Goal: Task Accomplishment & Management: Manage account settings

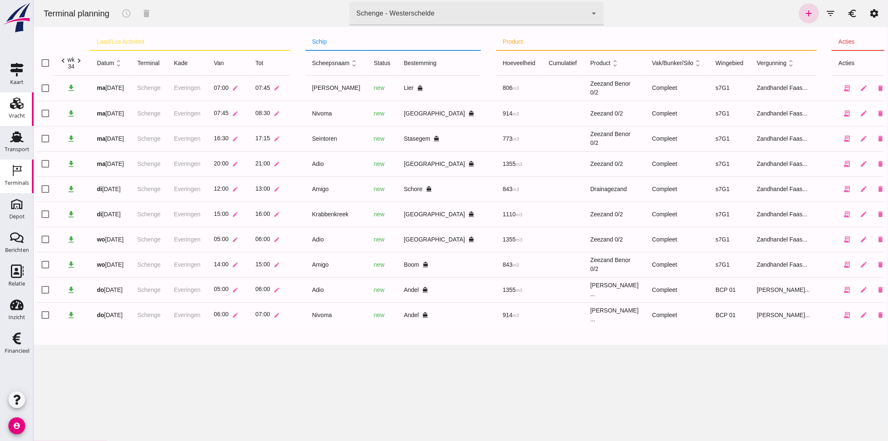
click at [10, 111] on div "Vracht" at bounding box center [17, 116] width 16 height 12
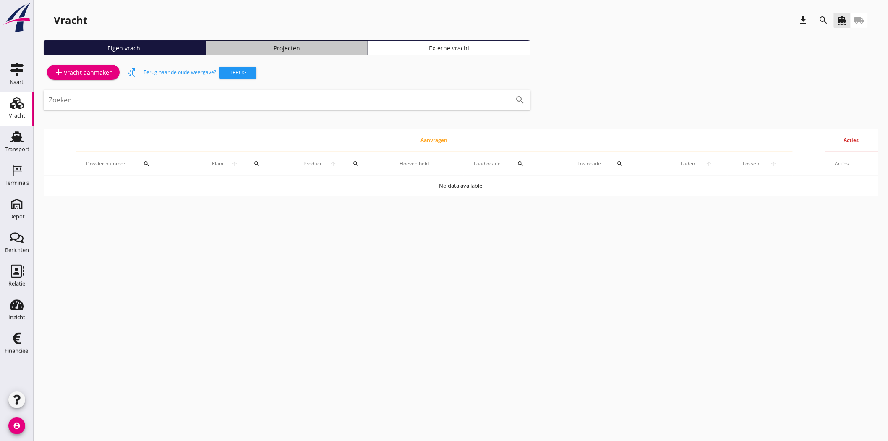
click at [299, 42] on link "Projecten" at bounding box center [287, 47] width 162 height 15
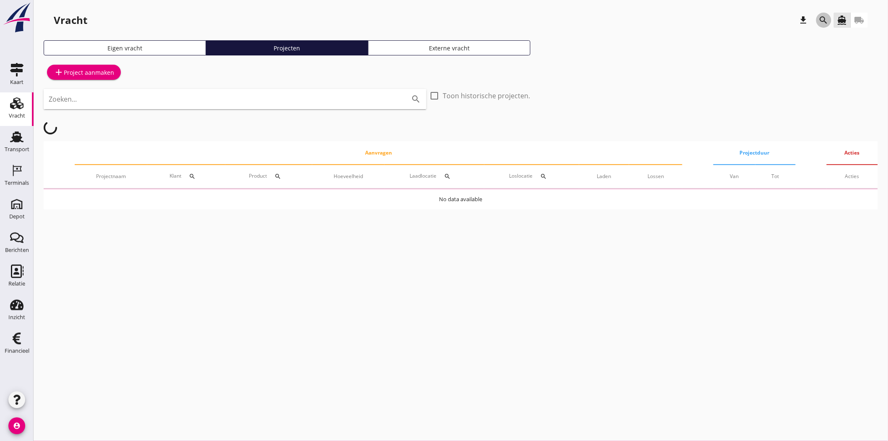
click at [824, 16] on icon "search" at bounding box center [824, 20] width 10 height 10
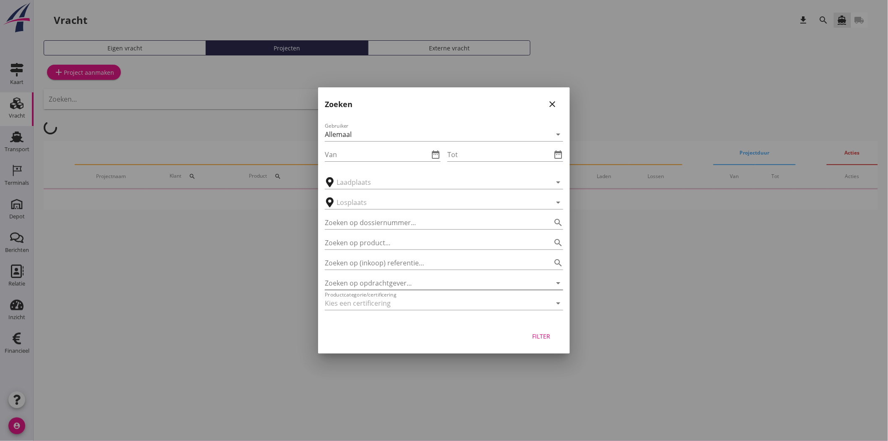
click at [387, 278] on input "Zoeken op opdrachtgever..." at bounding box center [432, 282] width 215 height 13
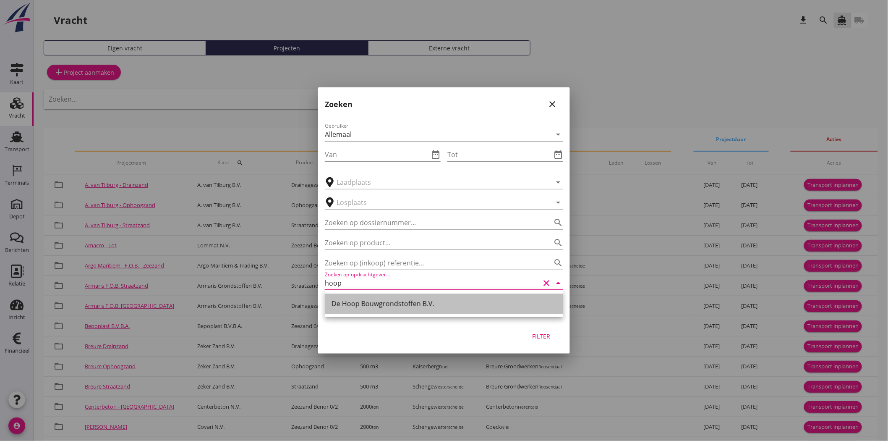
click at [393, 306] on div "De Hoop Bouwgrondstoffen B.V." at bounding box center [443, 303] width 225 height 10
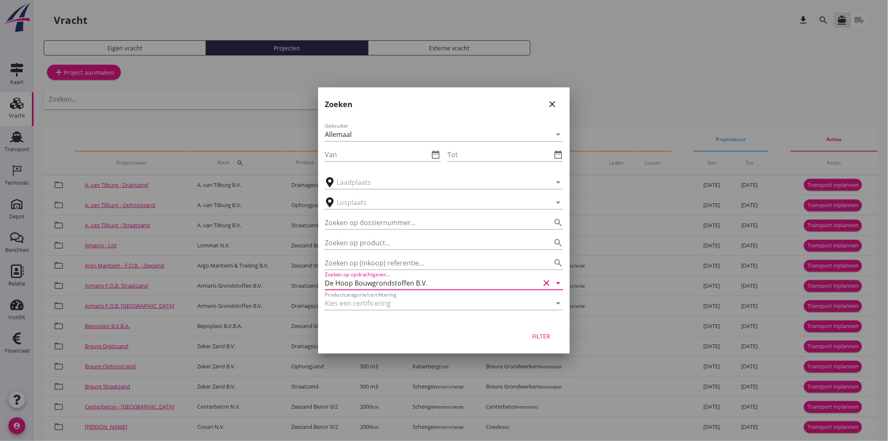
type input "De Hoop Bouwgrondstoffen B.V."
click at [554, 334] on button "Filter" at bounding box center [541, 335] width 37 height 15
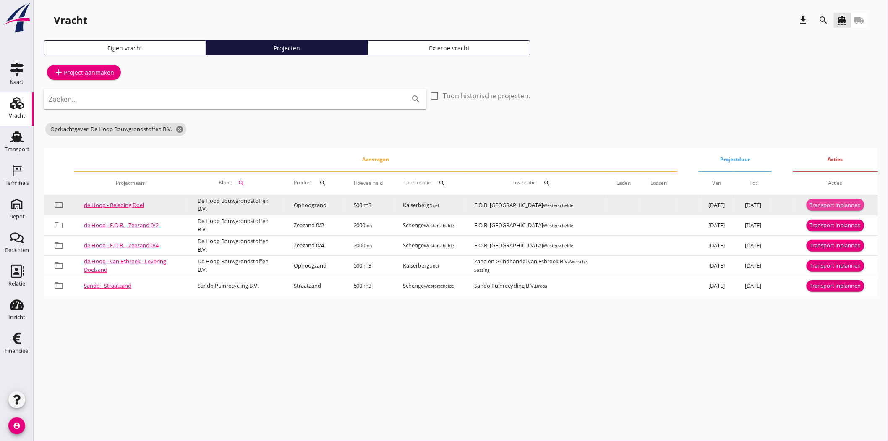
click at [813, 199] on button "Transport inplannen" at bounding box center [835, 205] width 58 height 12
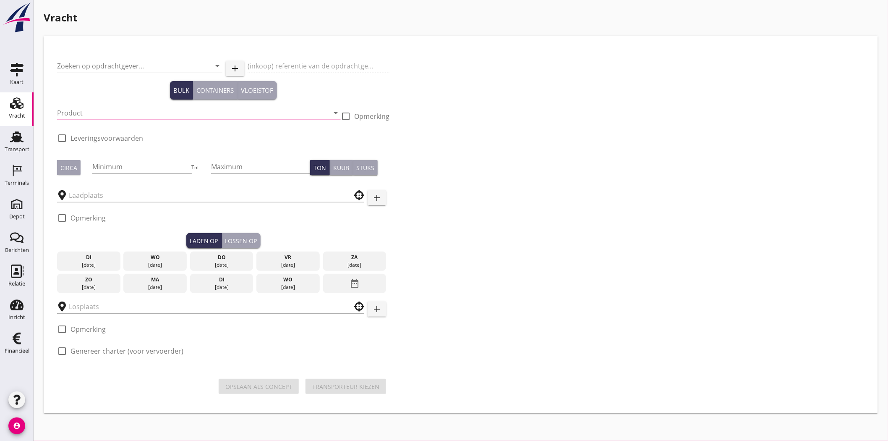
type input "De Hoop Bouwgrondstoffen B.V."
type input "Belading Doel"
type input "Ophoogzand (6120)"
type input "500"
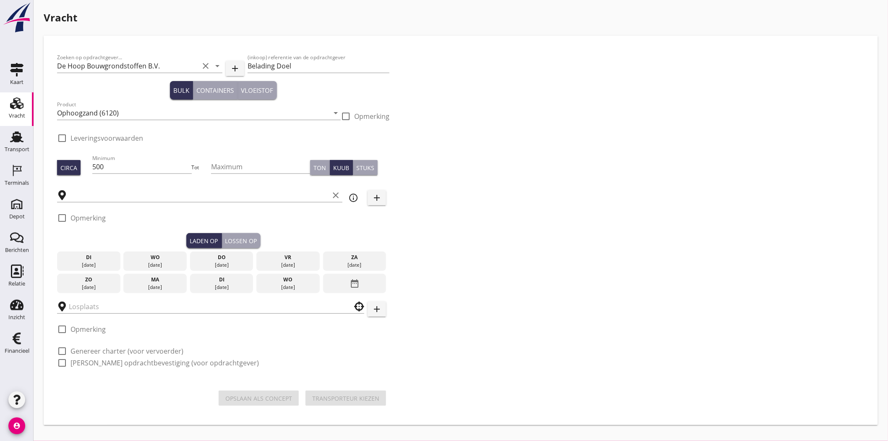
type input "Kaiserberg"
type input "F.O.B. [GEOGRAPHIC_DATA]"
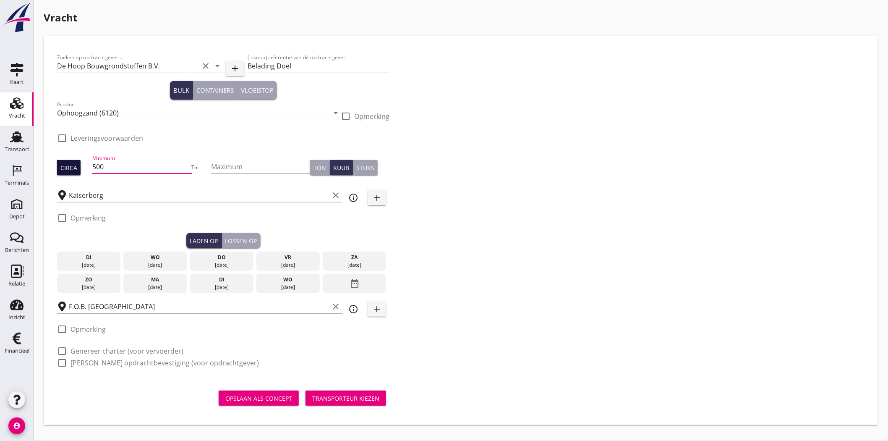
drag, startPoint x: 98, startPoint y: 166, endPoint x: 74, endPoint y: 166, distance: 23.9
click at [74, 166] on div "Circa Minimum 500 Tot Maximum Ton Kuub Stuks" at bounding box center [223, 167] width 332 height 29
type input "800"
click at [472, 193] on div "Zoeken op opdrachtgever... De Hoop Bouwgrondstoffen B.V. clear arrow_drop_down …" at bounding box center [461, 213] width 814 height 329
click at [98, 265] on div "[DATE]" at bounding box center [88, 265] width 59 height 8
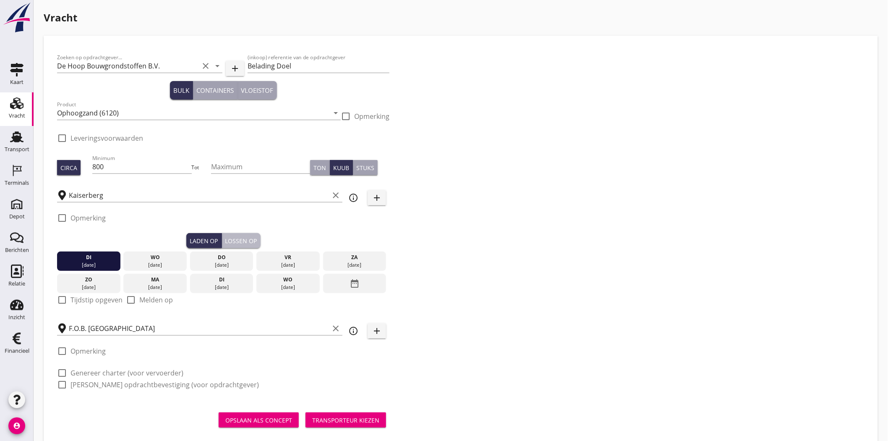
click at [250, 242] on div "Lossen op" at bounding box center [241, 240] width 32 height 9
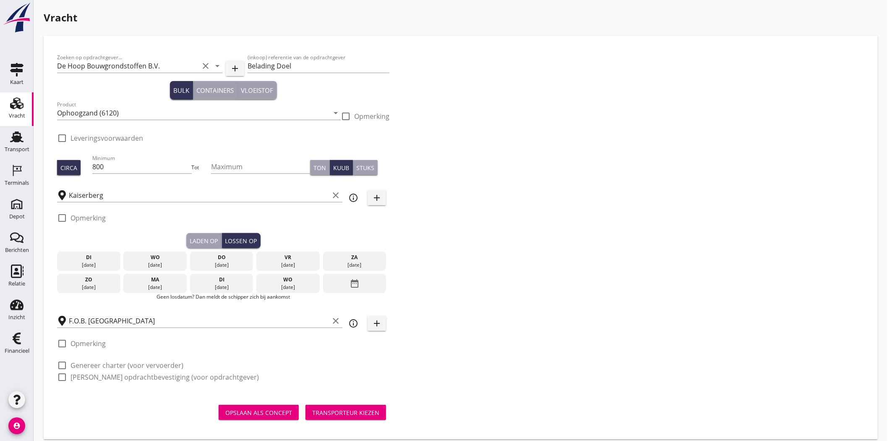
click at [165, 261] on div "[DATE]" at bounding box center [154, 265] width 59 height 8
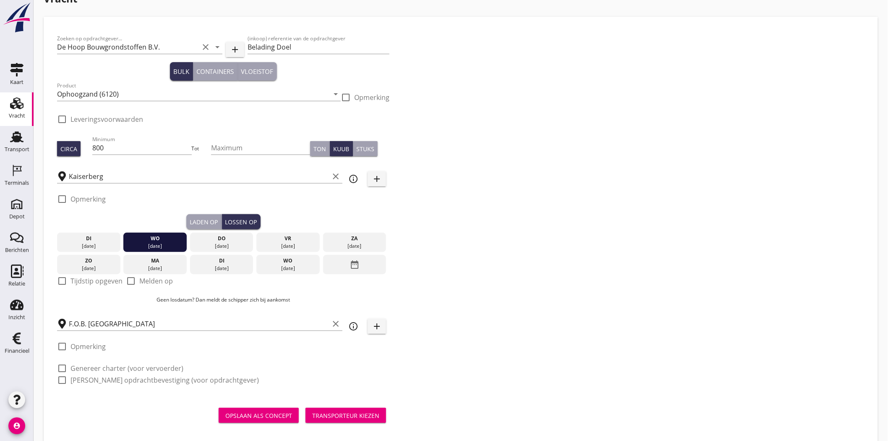
scroll to position [30, 0]
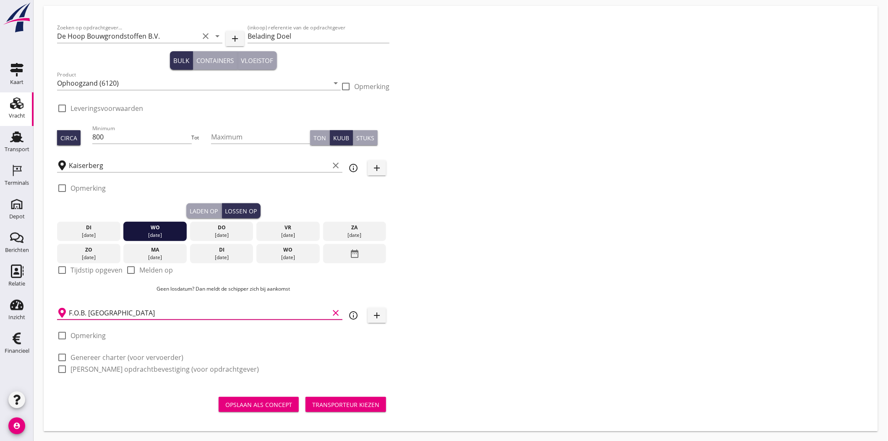
click at [88, 311] on input "F.O.B. [GEOGRAPHIC_DATA]" at bounding box center [199, 312] width 260 height 13
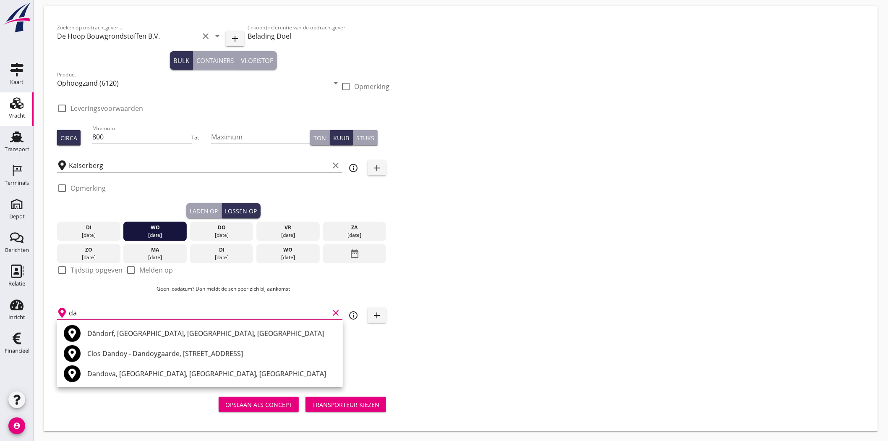
type input "d"
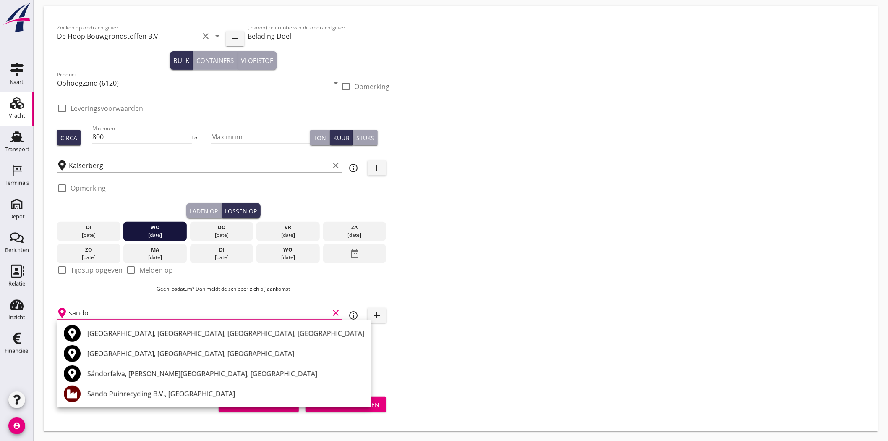
click at [208, 389] on div "Sando Puinrecycling B.V., [GEOGRAPHIC_DATA]" at bounding box center [225, 394] width 277 height 10
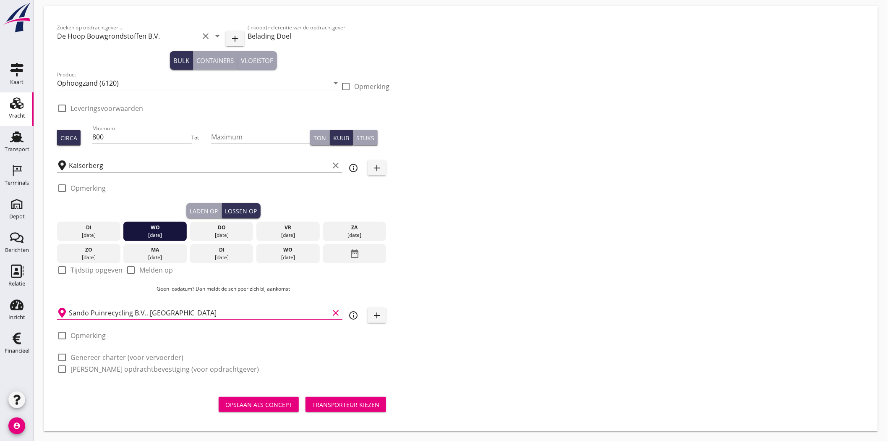
type input "Sando Puinrecycling B.V., [GEOGRAPHIC_DATA]"
click at [376, 407] on div "Transporteur kiezen" at bounding box center [345, 404] width 67 height 9
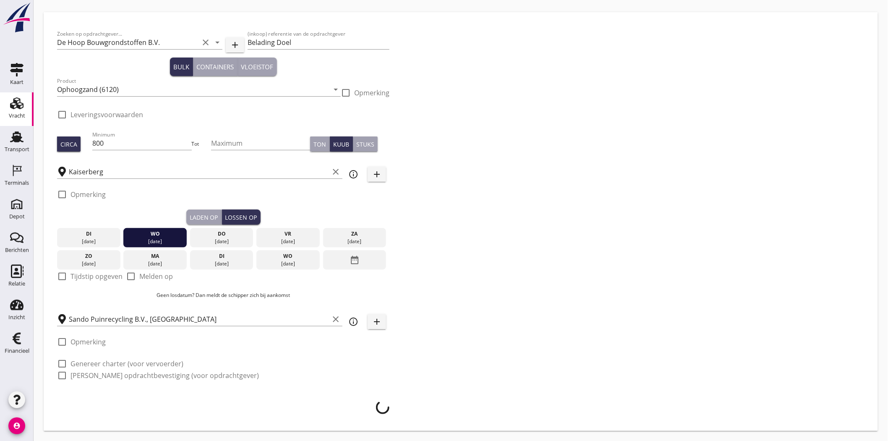
scroll to position [23, 0]
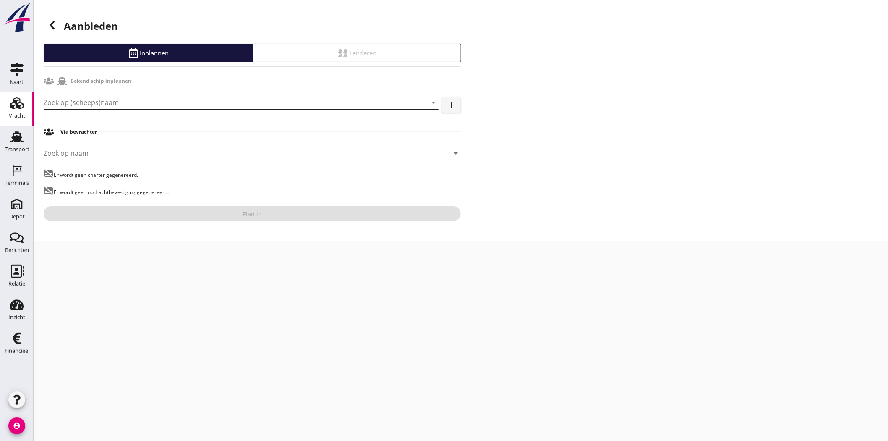
click at [294, 104] on input "Zoek op (scheeps)naam" at bounding box center [229, 102] width 371 height 13
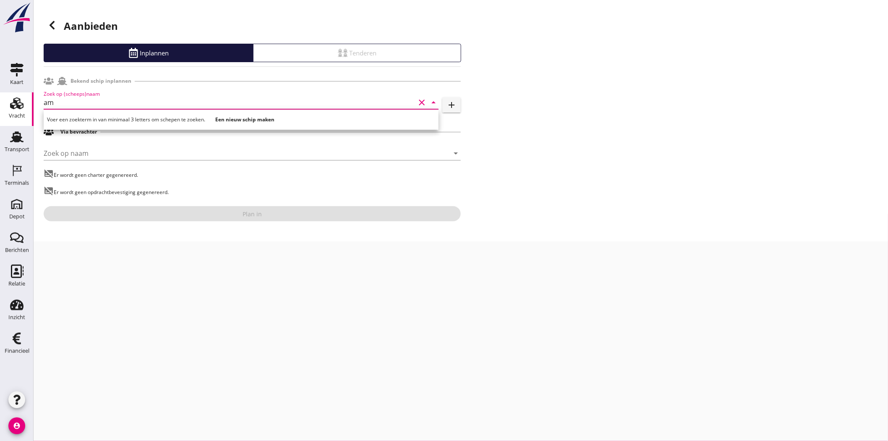
type input "a"
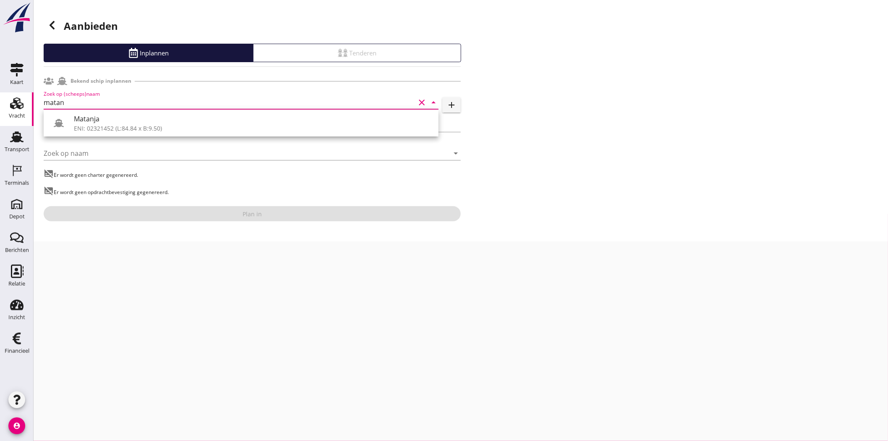
click at [112, 142] on div "[PERSON_NAME] op naam arrow_drop_down" at bounding box center [252, 154] width 417 height 27
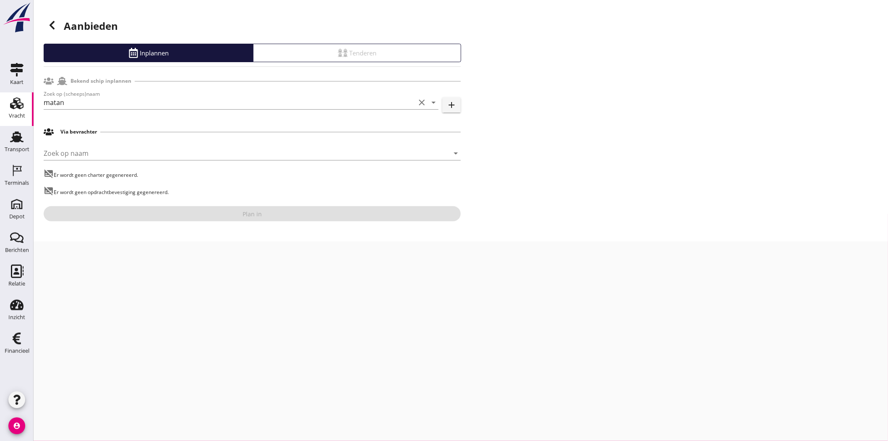
click at [122, 130] on div "Via bevrachter" at bounding box center [252, 132] width 417 height 16
click at [107, 103] on input "matan" at bounding box center [229, 102] width 371 height 13
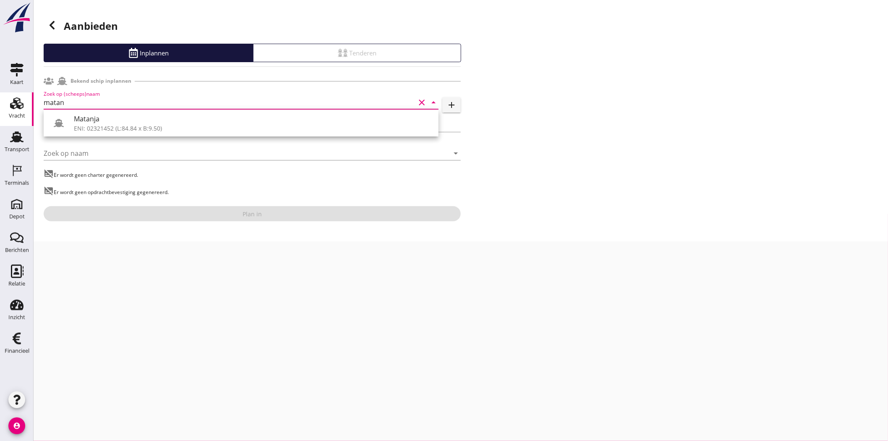
click at [107, 118] on div "Matanja" at bounding box center [253, 119] width 358 height 10
type input "Matanja"
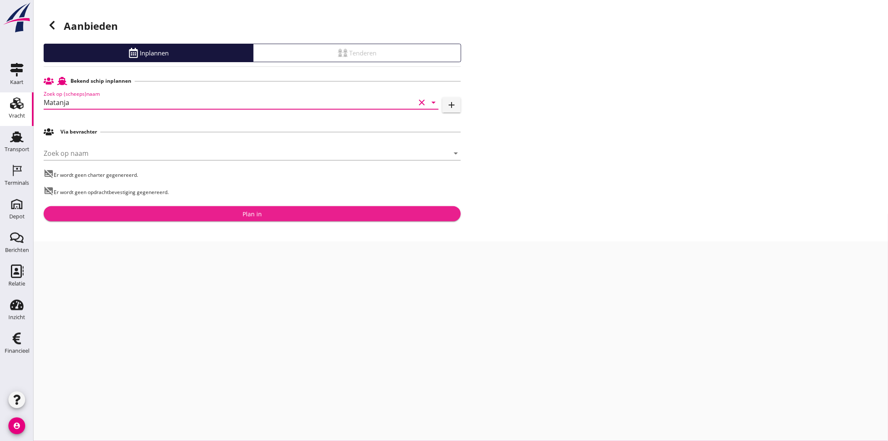
click at [232, 215] on div "Plan in" at bounding box center [252, 213] width 404 height 9
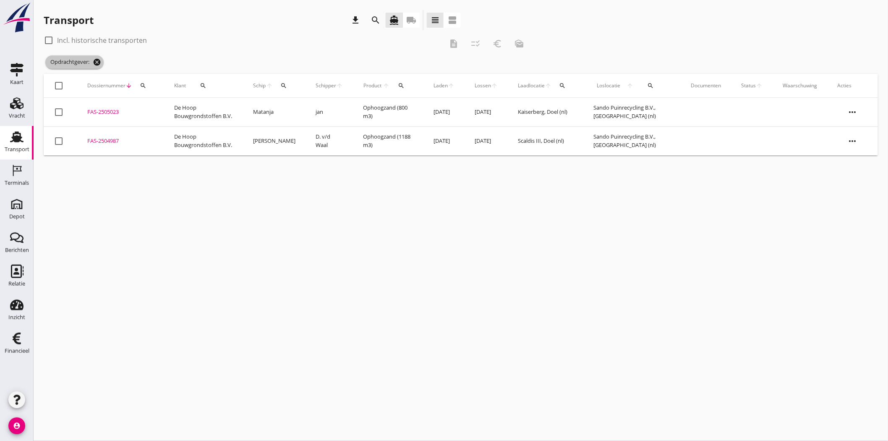
click at [99, 60] on icon "cancel" at bounding box center [97, 62] width 8 height 8
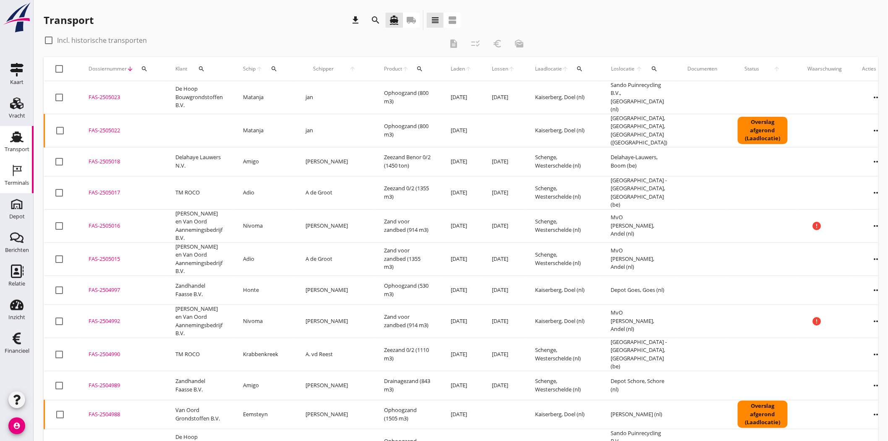
click at [17, 178] on div "Terminals" at bounding box center [17, 183] width 24 height 12
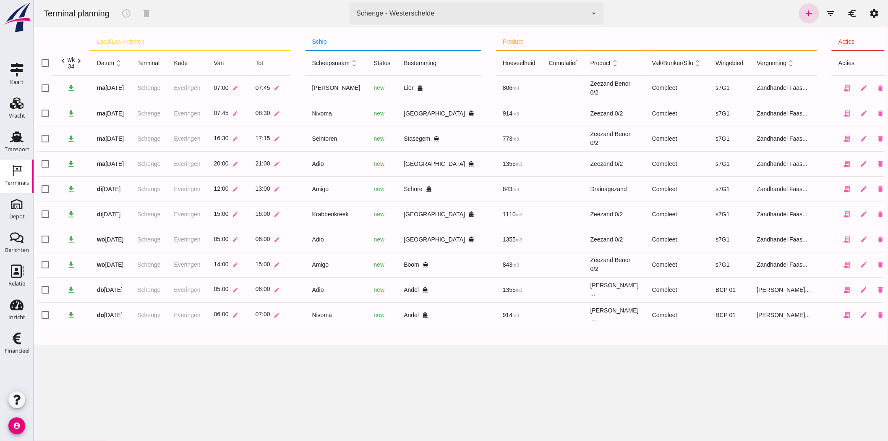
click div "Schenge - Westerschelde 9c876888-926f-4f5f-969d-c779b766b815"
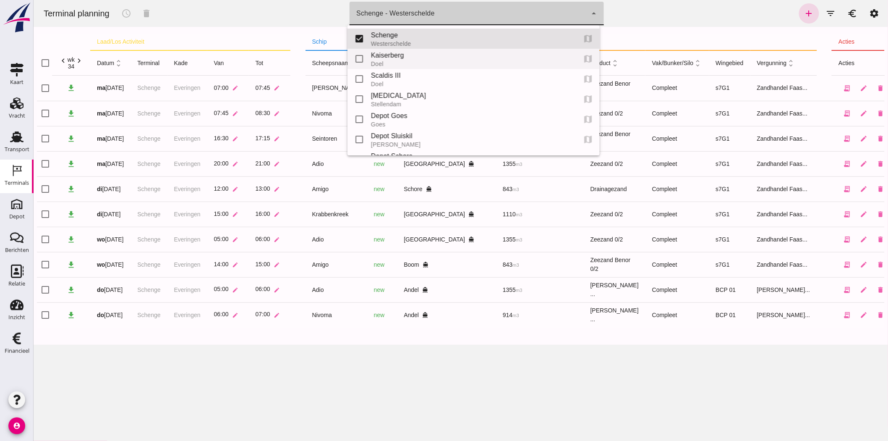
click at [477, 60] on div "Doel" at bounding box center [469, 63] width 198 height 7
type input "7f603609-51ae-4e75-986b-c9057e559465"
checkbox input "false"
checkbox input "true"
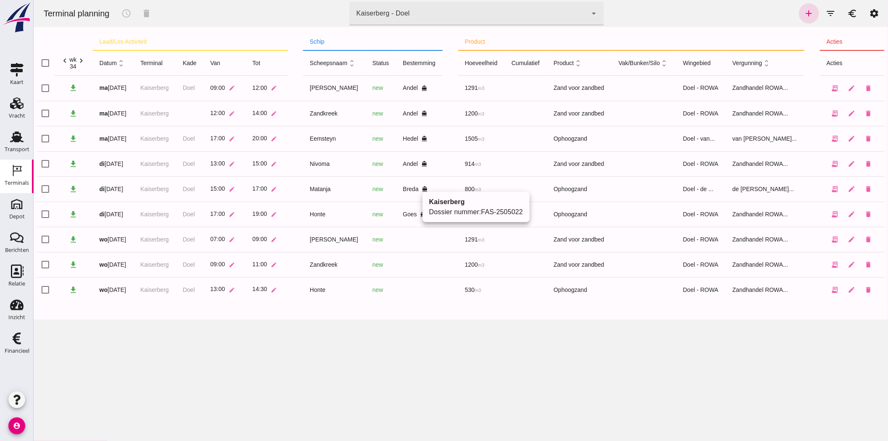
click link "FAS-2505022"
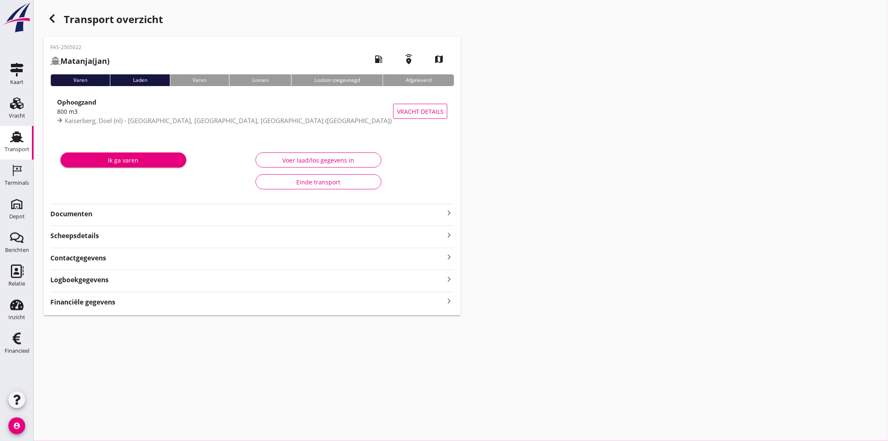
click at [73, 216] on strong "Documenten" at bounding box center [247, 214] width 394 height 10
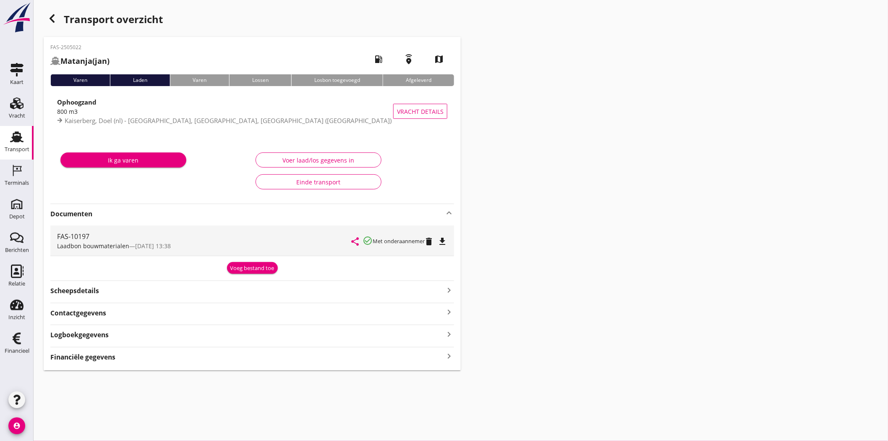
click at [446, 237] on icon "file_download" at bounding box center [442, 241] width 10 height 10
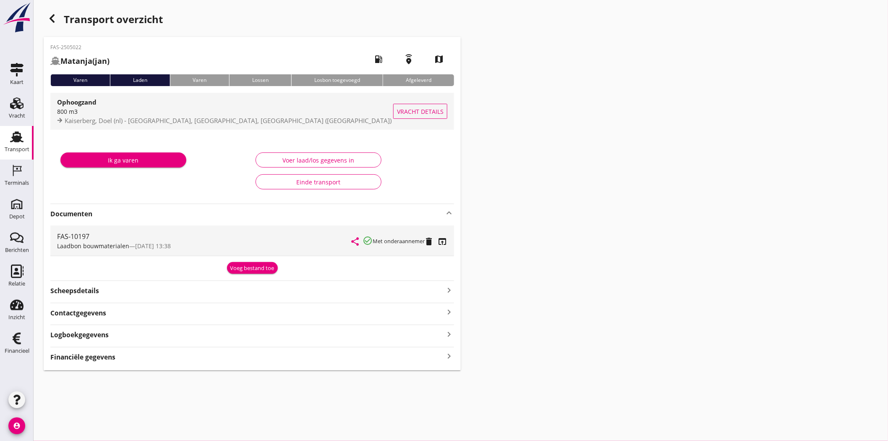
click at [184, 120] on span "Kaiserberg, Doel (nl) - [GEOGRAPHIC_DATA], [GEOGRAPHIC_DATA], [GEOGRAPHIC_DATA]…" at bounding box center [228, 120] width 327 height 8
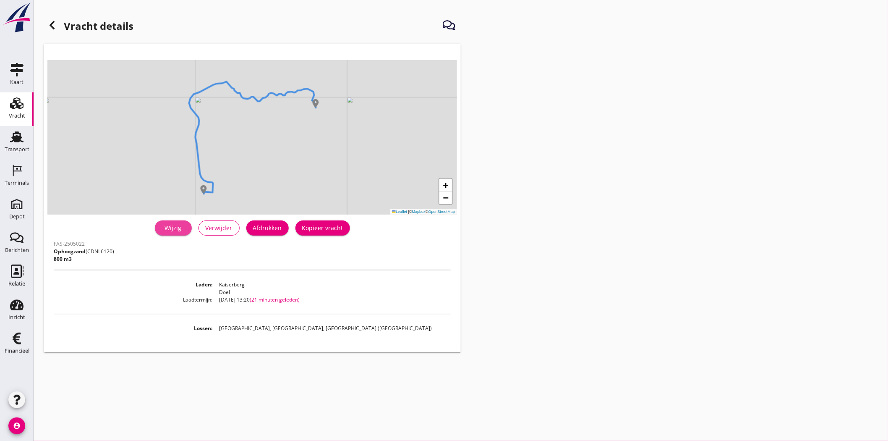
click at [160, 232] on link "Wijzig" at bounding box center [173, 227] width 37 height 15
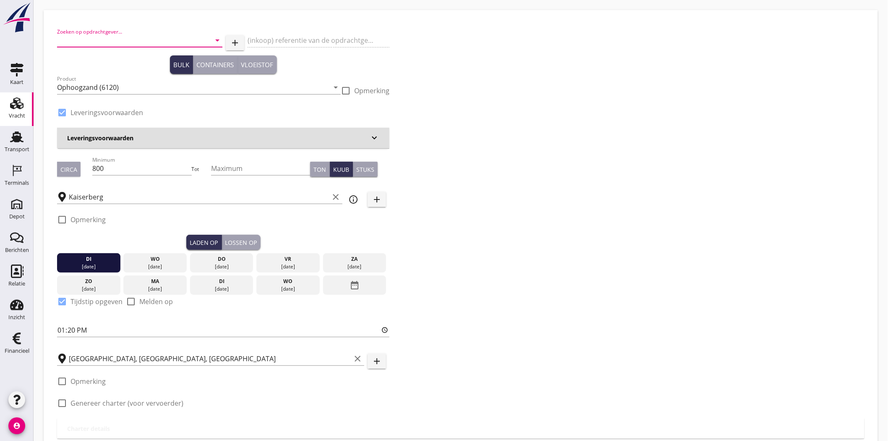
click at [125, 38] on input "Zoeken op opdrachtgever..." at bounding box center [128, 40] width 142 height 13
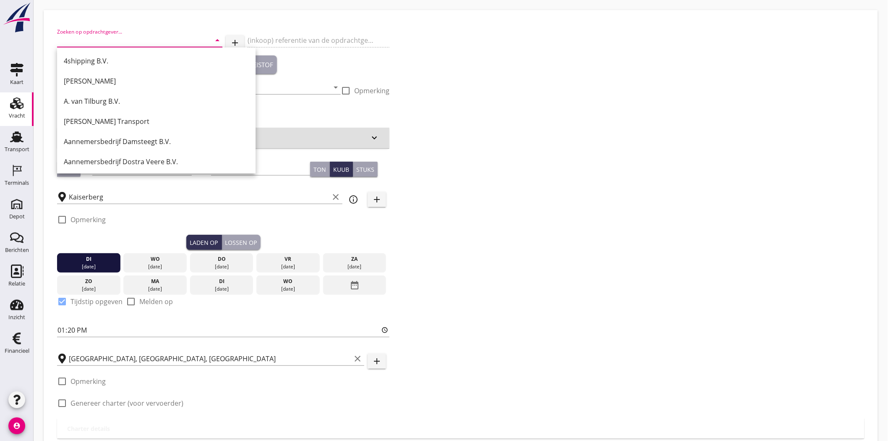
click at [135, 41] on input "Zoeken op opdrachtgever..." at bounding box center [128, 40] width 142 height 13
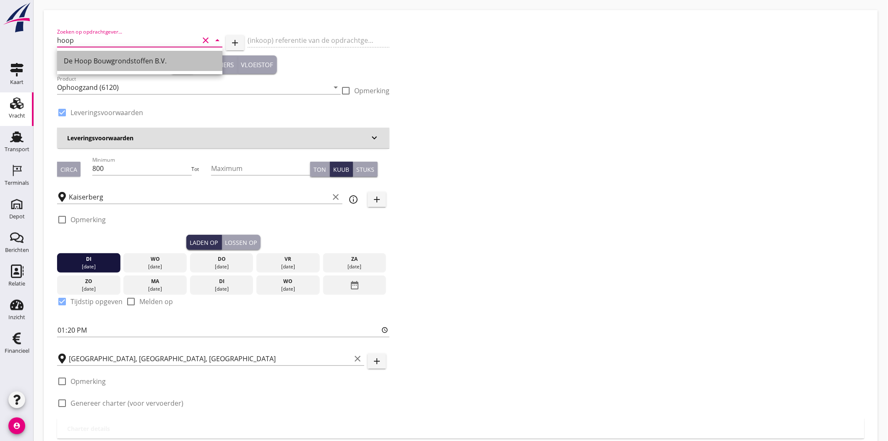
click at [130, 68] on div "De Hoop Bouwgrondstoffen B.V." at bounding box center [140, 61] width 152 height 20
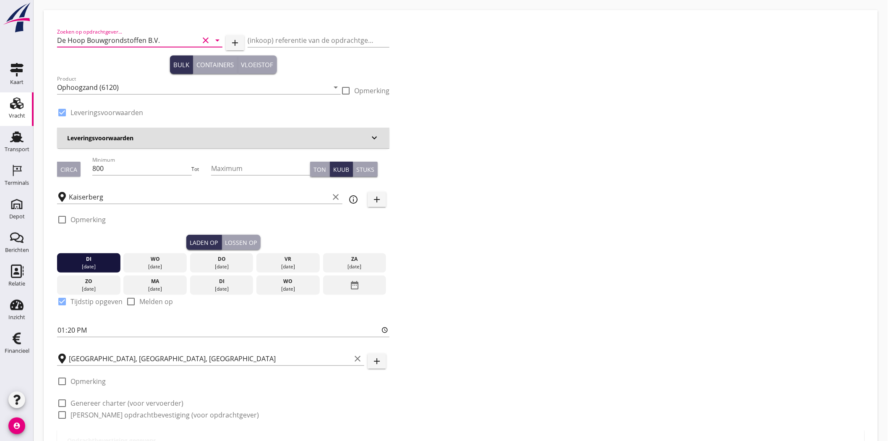
type input "De Hoop Bouwgrondstoffen B.V."
drag, startPoint x: 368, startPoint y: 15, endPoint x: 368, endPoint y: 19, distance: 4.3
click at [368, 18] on div "Zoeken op opdrachtgever... De Hoop Bouwgrondstoffen B.V. clear arrow_drop_down …" at bounding box center [461, 253] width 834 height 487
drag, startPoint x: 363, startPoint y: 40, endPoint x: 360, endPoint y: 34, distance: 7.3
click at [363, 40] on input "(inkoop) referentie van de opdrachtgever" at bounding box center [319, 40] width 142 height 13
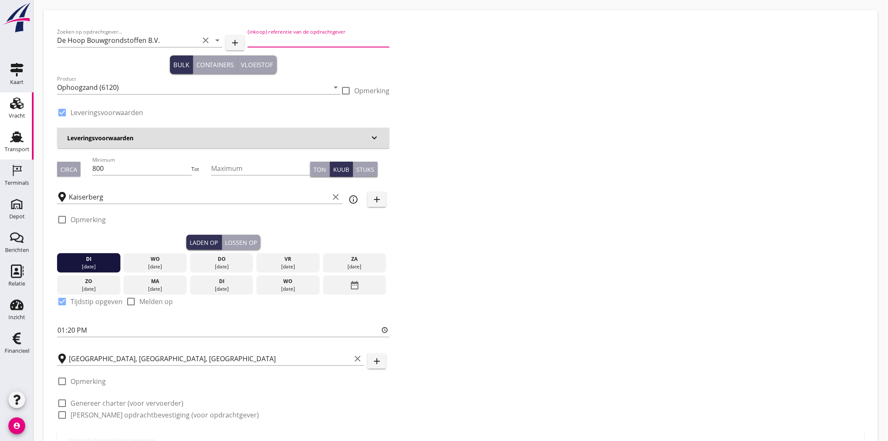
click at [17, 147] on div "Transport" at bounding box center [17, 148] width 25 height 5
click at [10, 138] on icon "Transport" at bounding box center [16, 136] width 13 height 13
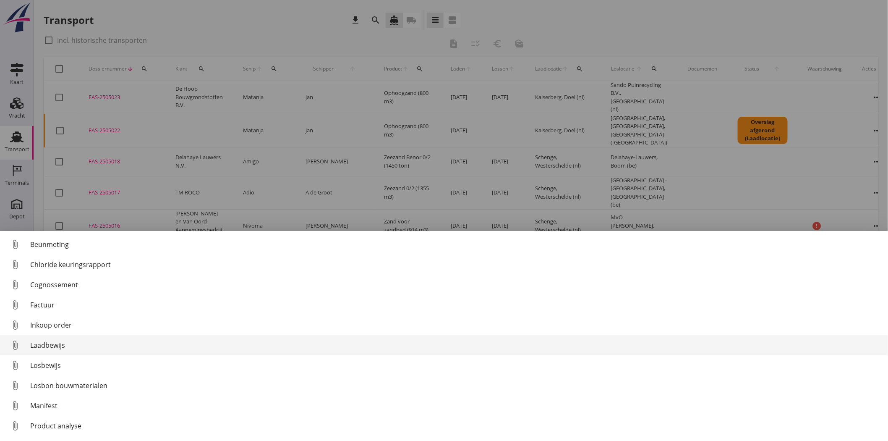
click at [71, 340] on link "attach_file Laadbewijs" at bounding box center [444, 345] width 888 height 20
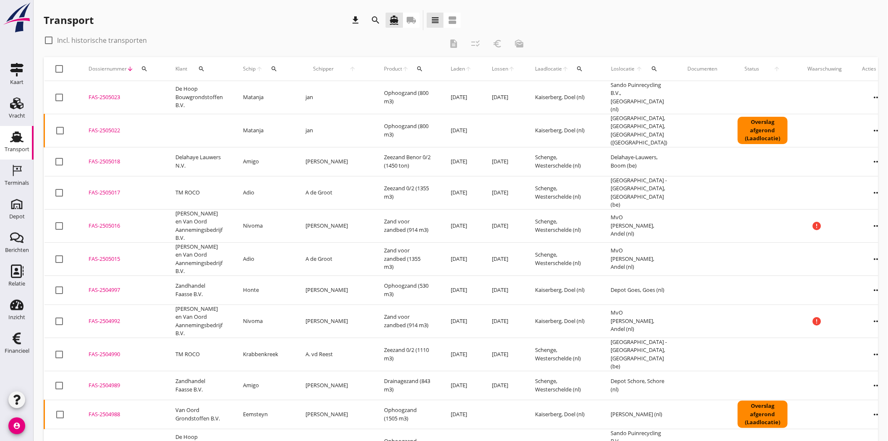
click at [119, 94] on div "FAS-2505023" at bounding box center [122, 97] width 67 height 8
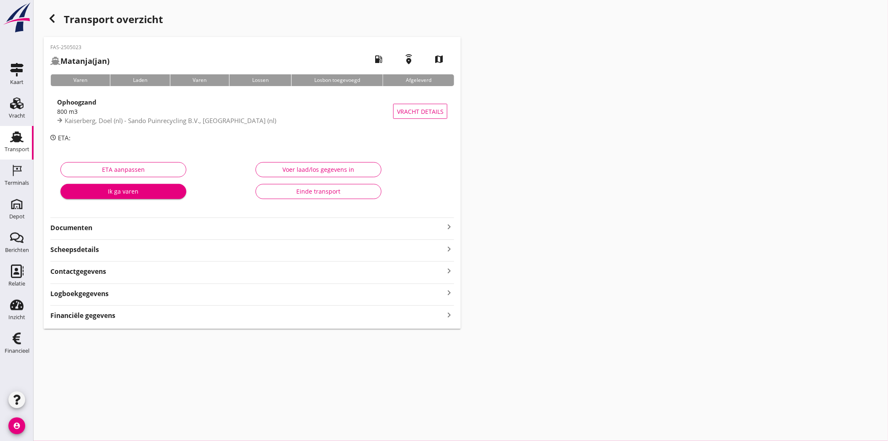
click at [67, 228] on strong "Documenten" at bounding box center [247, 228] width 394 height 10
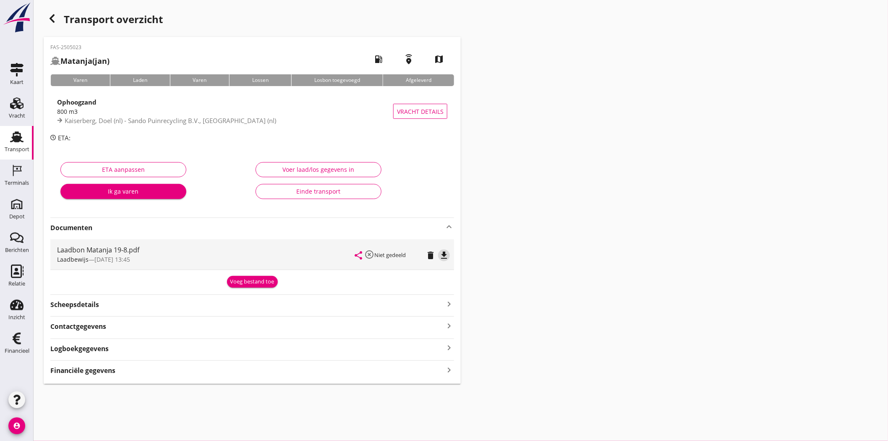
click at [448, 252] on icon "file_download" at bounding box center [444, 255] width 10 height 10
click at [17, 142] on icon "Transport" at bounding box center [16, 136] width 13 height 13
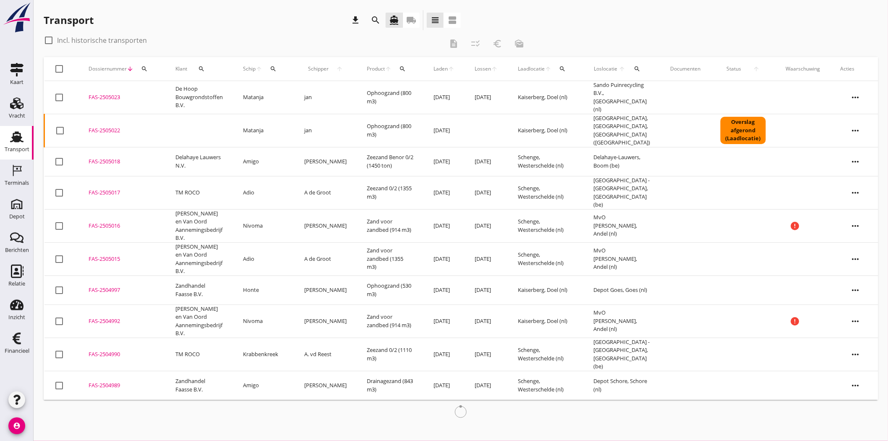
click at [855, 121] on icon "more_horiz" at bounding box center [855, 130] width 23 height 23
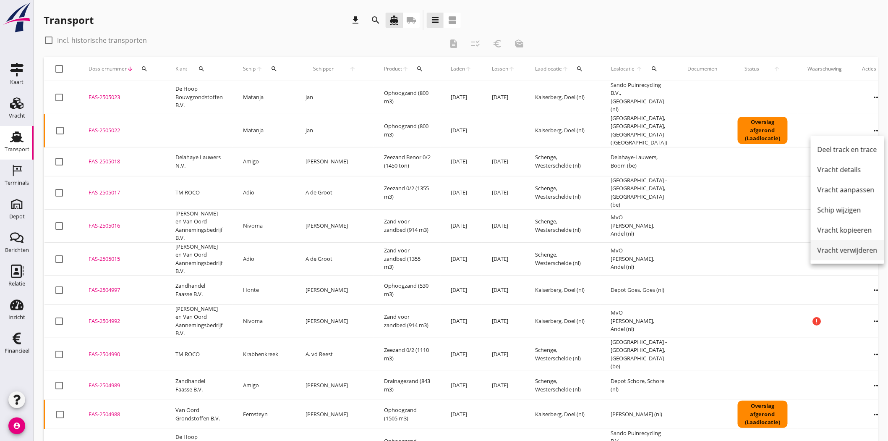
click at [857, 244] on link "Vracht verwijderen" at bounding box center [847, 250] width 73 height 20
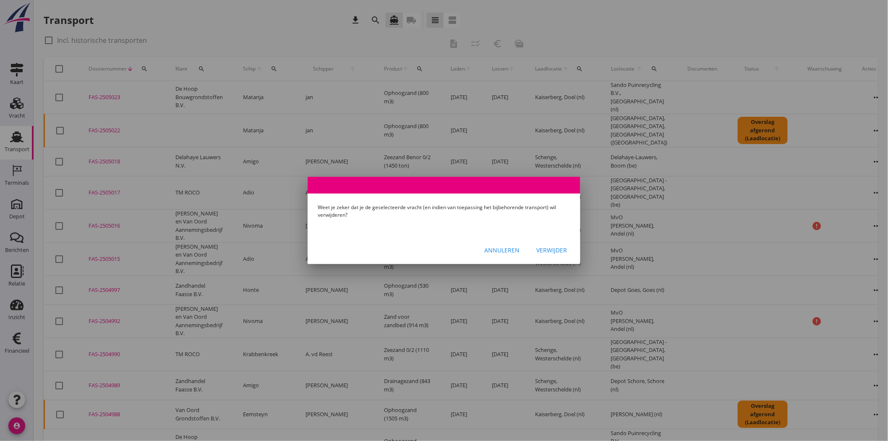
click at [560, 246] on div "Verwijder" at bounding box center [551, 249] width 31 height 9
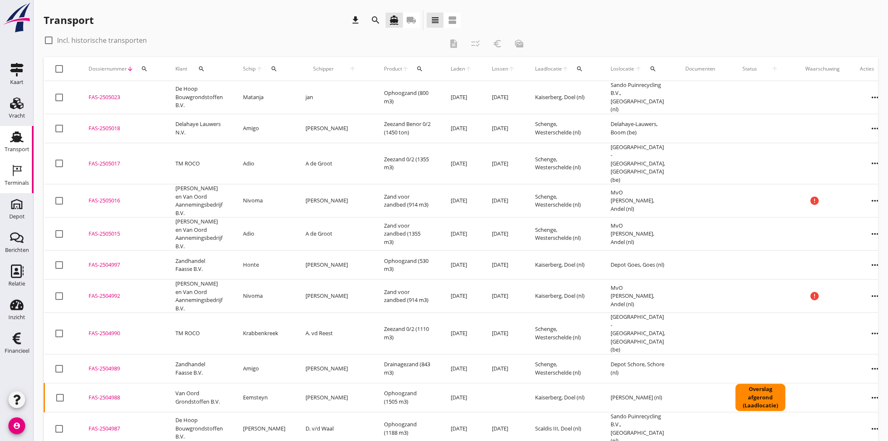
click at [15, 179] on div "Terminals" at bounding box center [17, 183] width 24 height 12
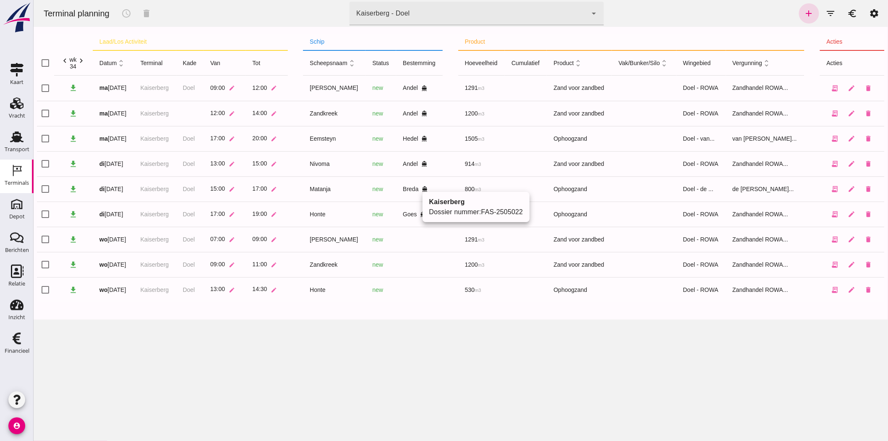
click at [425, 188] on icon "directions_boat" at bounding box center [424, 189] width 6 height 6
click div "Breda directions_boat"
click at [848, 188] on icon "edit" at bounding box center [852, 189] width 8 height 8
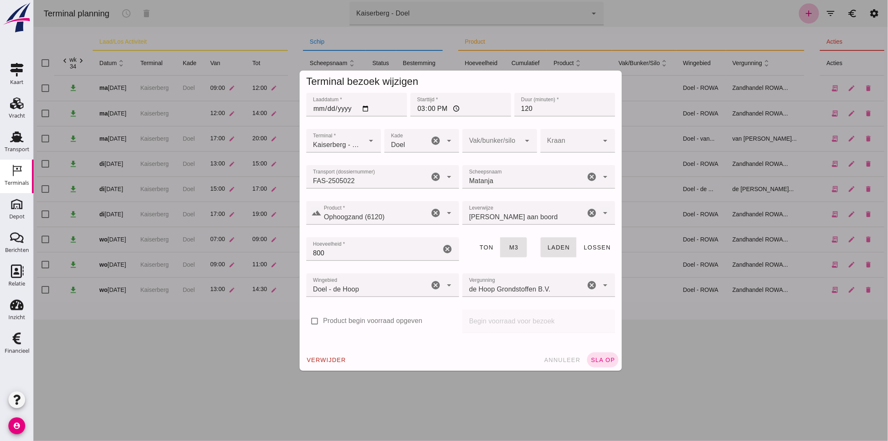
click input "Transport (dossiernummer)"
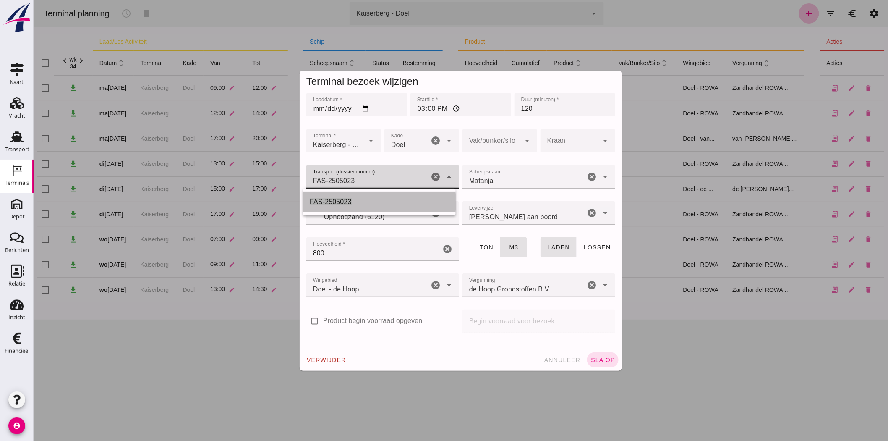
click div "FAS-2505023"
type input "FAS-2505023"
click span "sla op"
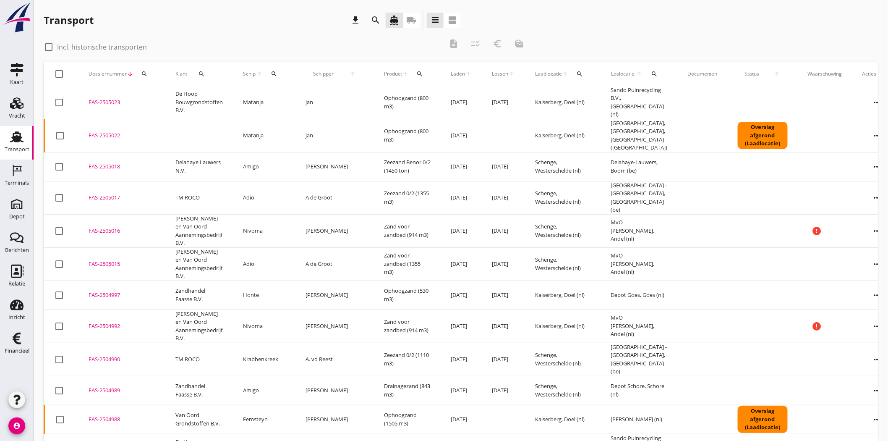
click at [104, 131] on div "FAS-2505022" at bounding box center [122, 135] width 67 height 8
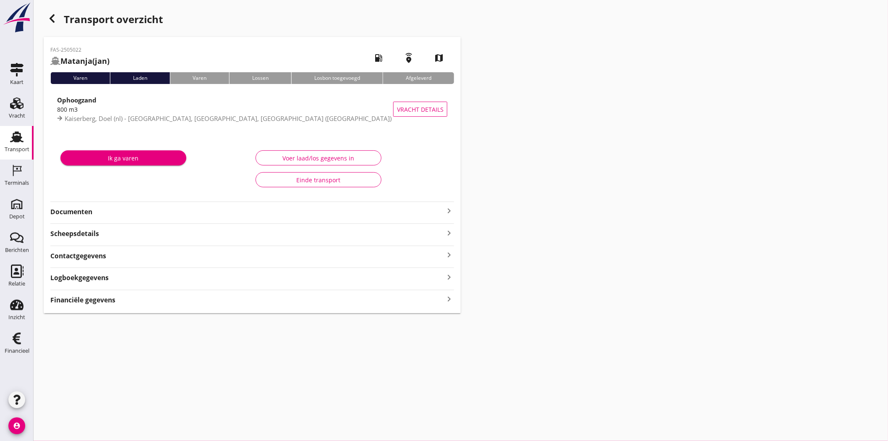
click at [85, 204] on div "Documenten keyboard_arrow_right" at bounding box center [252, 208] width 404 height 15
click at [86, 209] on strong "Documenten" at bounding box center [247, 212] width 394 height 10
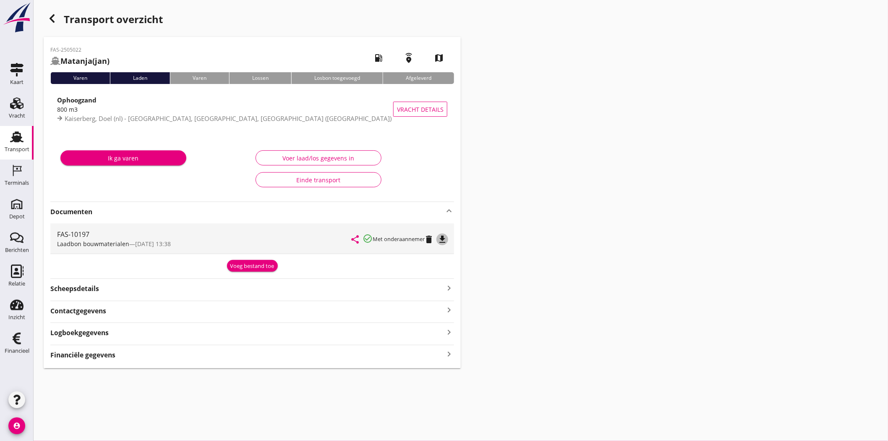
click at [443, 239] on icon "file_download" at bounding box center [442, 239] width 10 height 10
click at [23, 153] on div "Transport" at bounding box center [17, 149] width 25 height 12
